Goal: Check status: Check status

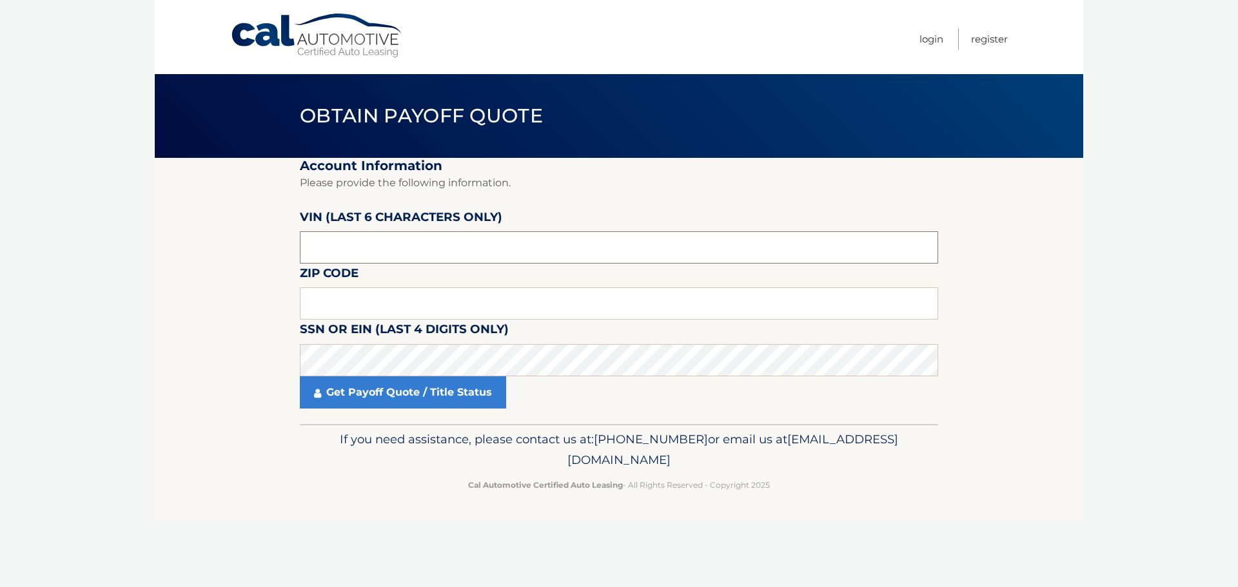
click at [395, 248] on input "text" at bounding box center [619, 248] width 638 height 32
click at [391, 243] on input "text" at bounding box center [619, 248] width 638 height 32
type input "F*****"
type input "107939"
type input "08859"
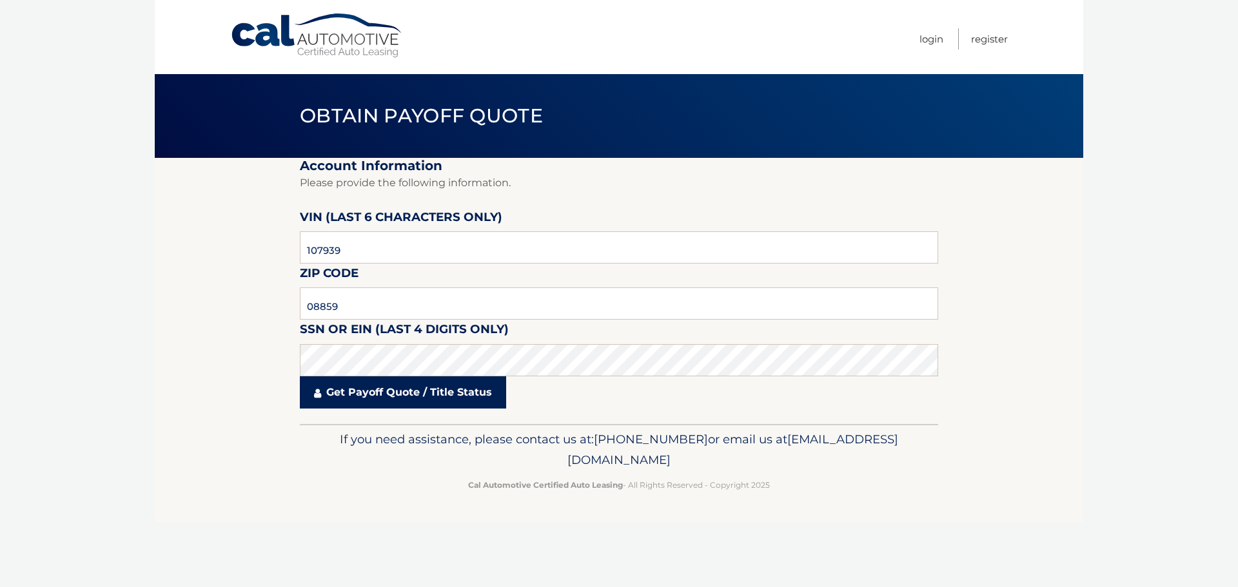
click at [430, 400] on link "Get Payoff Quote / Title Status" at bounding box center [403, 393] width 206 height 32
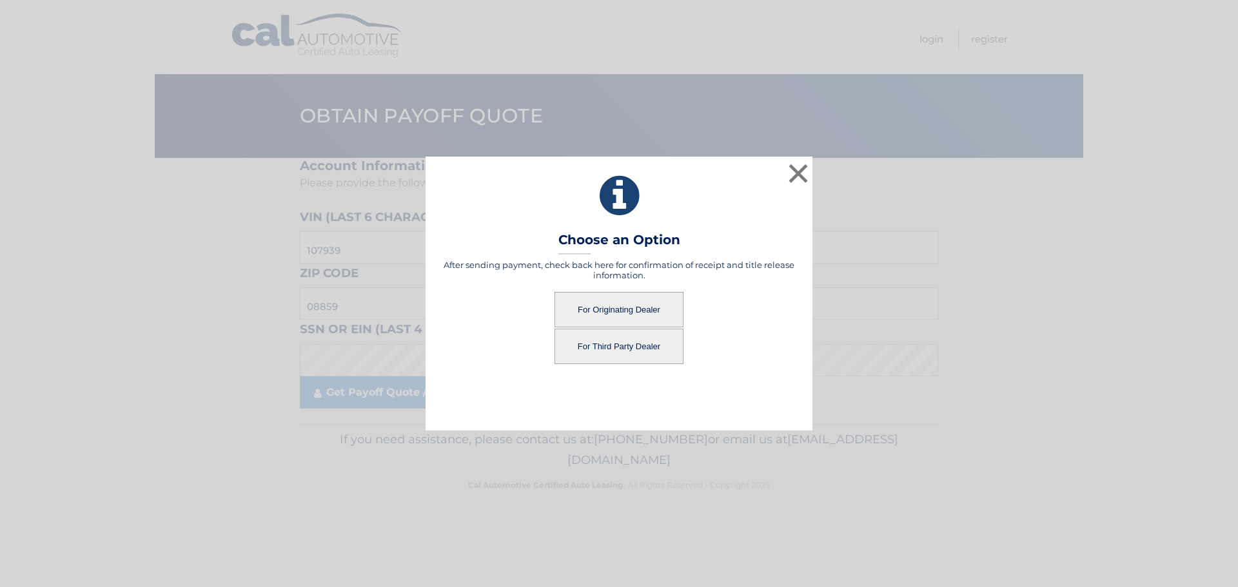
click at [593, 310] on button "For Originating Dealer" at bounding box center [619, 309] width 129 height 35
click at [621, 313] on button "For Originating Dealer" at bounding box center [619, 309] width 129 height 35
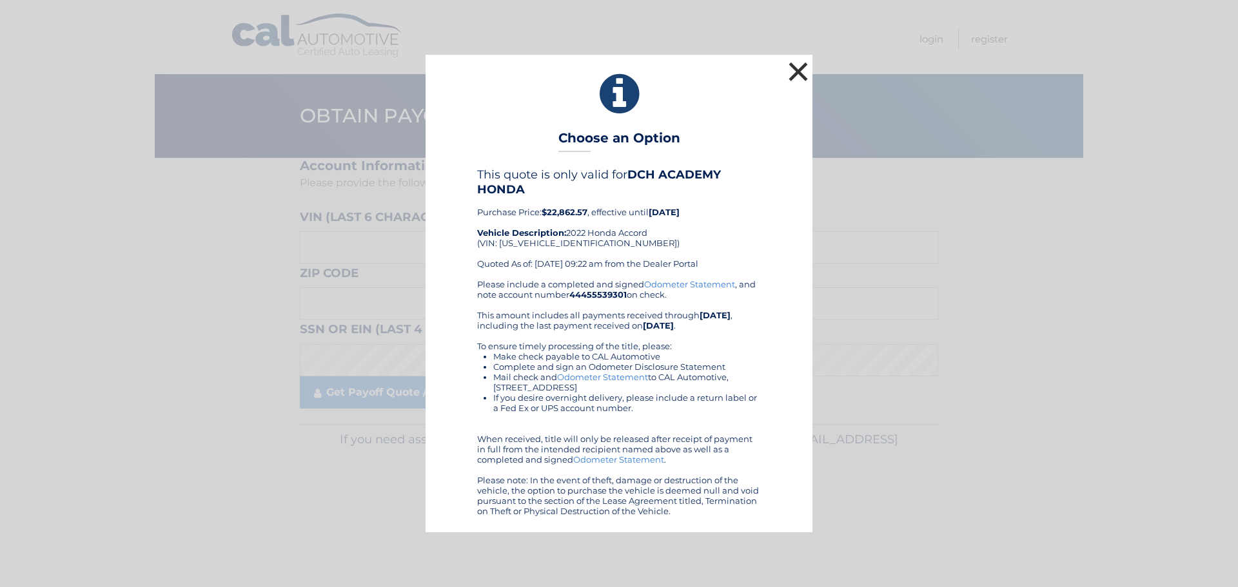
click at [805, 78] on button "×" at bounding box center [798, 72] width 26 height 26
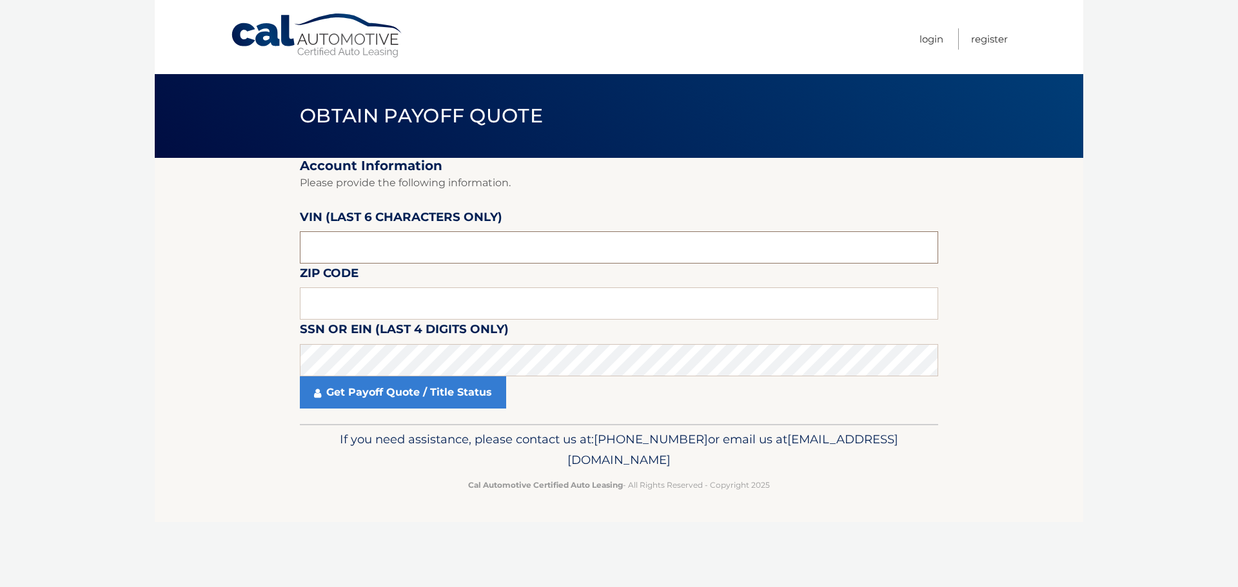
click at [526, 238] on input "text" at bounding box center [619, 248] width 638 height 32
type input "107939"
type input "08859"
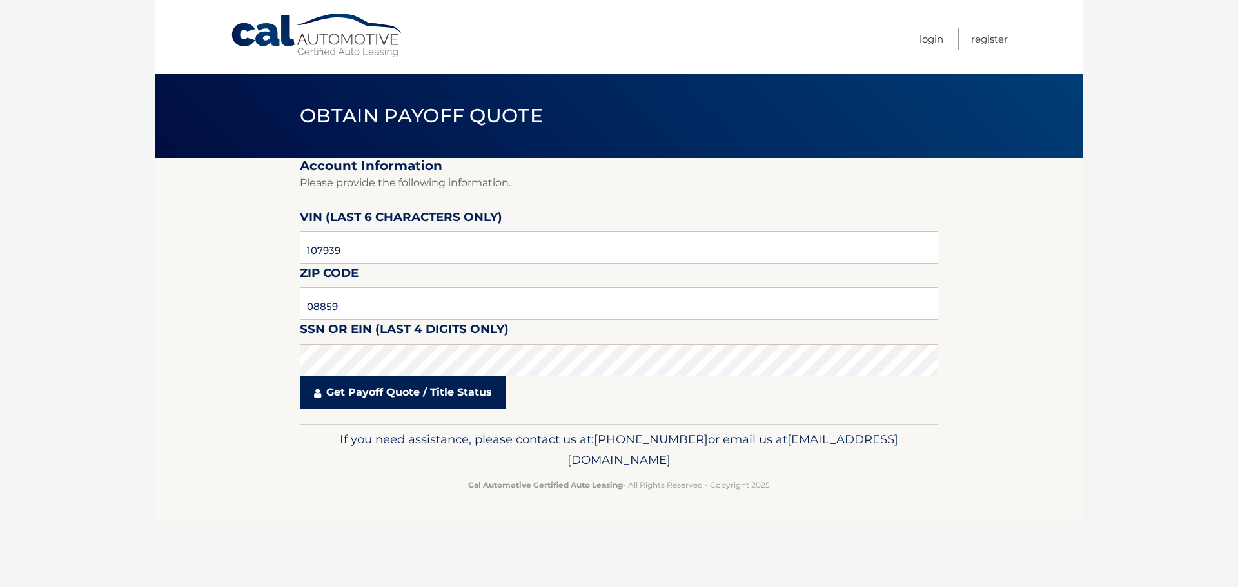
click at [446, 394] on link "Get Payoff Quote / Title Status" at bounding box center [403, 393] width 206 height 32
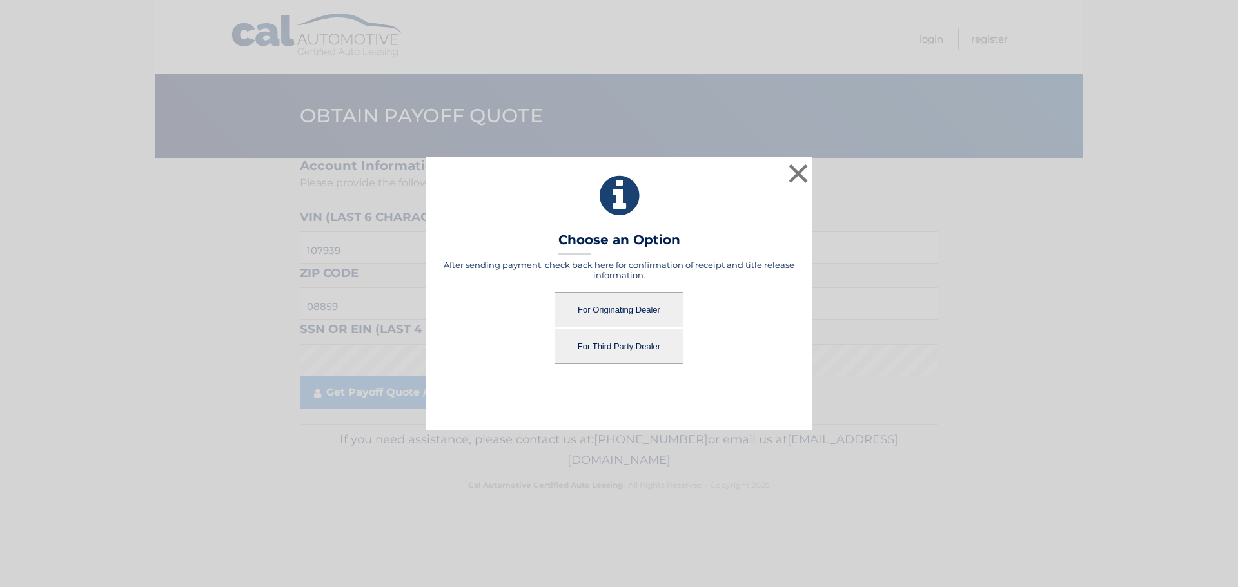
click at [602, 348] on button "For Third Party Dealer" at bounding box center [619, 346] width 129 height 35
click at [626, 350] on button "For Third Party Dealer" at bounding box center [619, 346] width 129 height 35
